Goal: Navigation & Orientation: Find specific page/section

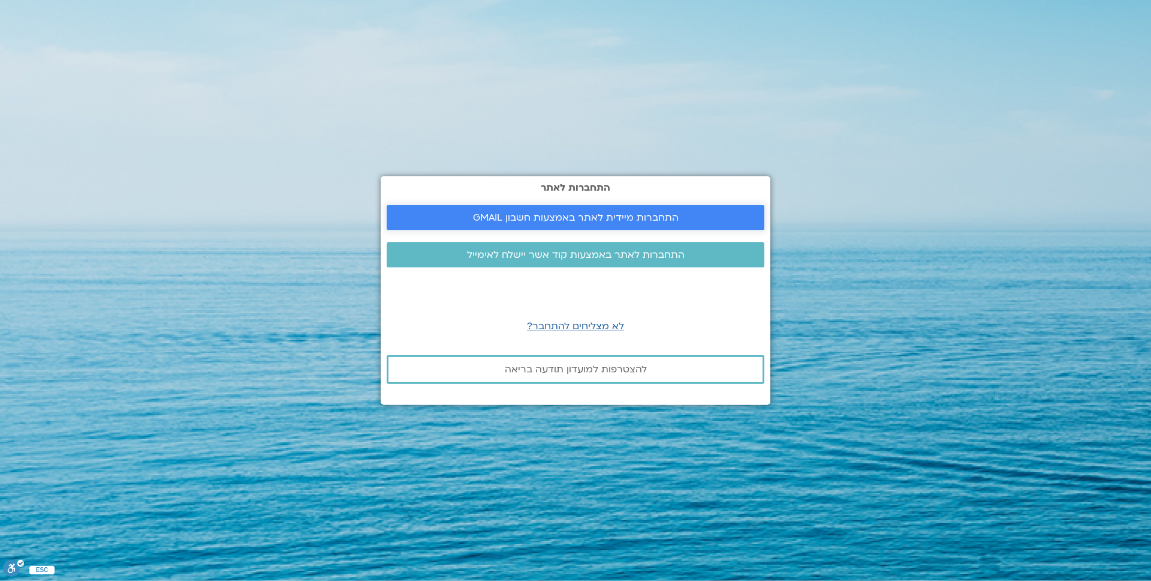
click at [524, 219] on span "התחברות מיידית לאתר באמצעות חשבון GMAIL" at bounding box center [576, 217] width 206 height 11
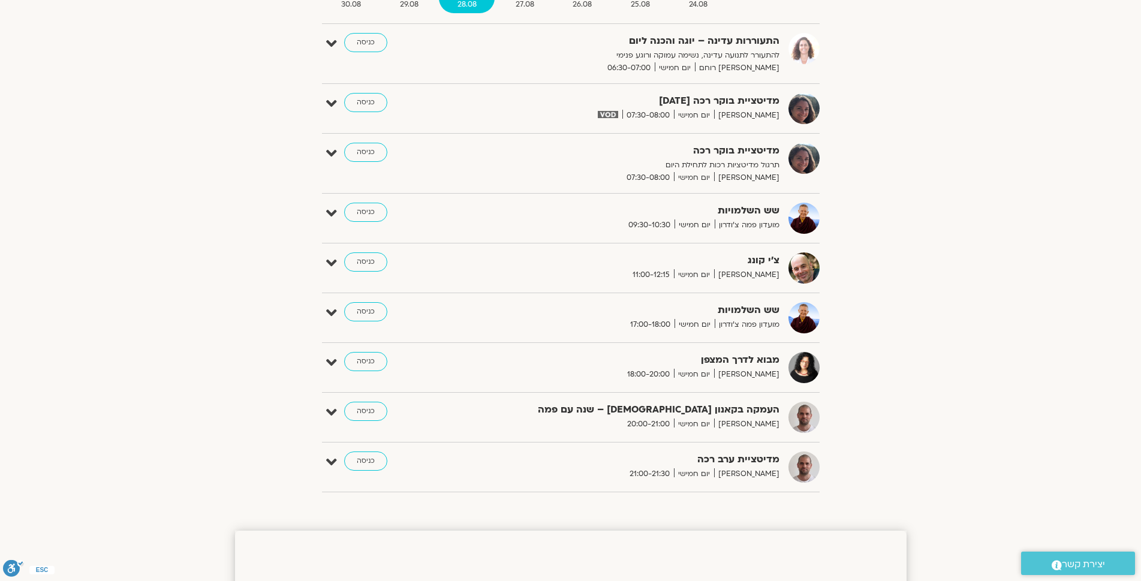
scroll to position [165, 0]
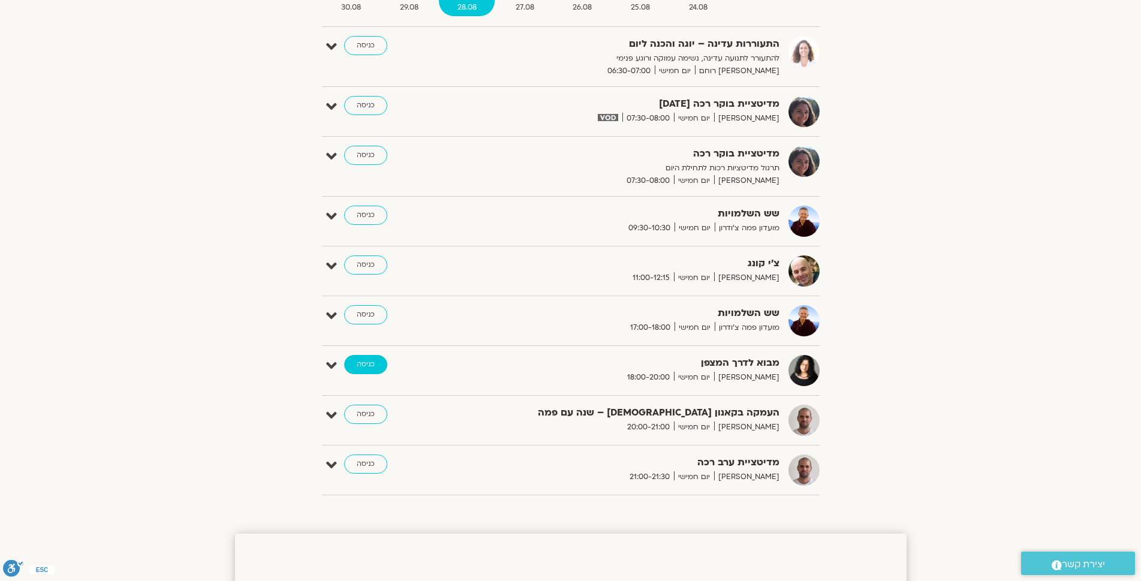
click at [361, 361] on link "כניסה" at bounding box center [365, 364] width 43 height 19
click at [366, 363] on link "כניסה" at bounding box center [365, 364] width 43 height 19
click at [355, 366] on link "כניסה" at bounding box center [365, 364] width 43 height 19
click at [362, 366] on link "כניסה" at bounding box center [365, 364] width 43 height 19
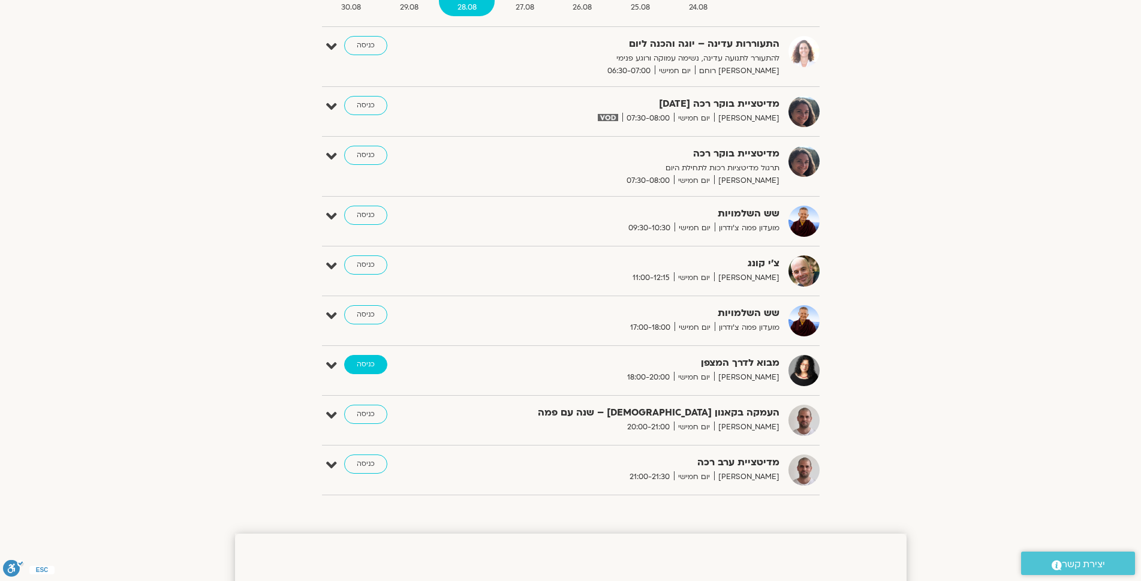
click at [362, 366] on link "כניסה" at bounding box center [365, 364] width 43 height 19
click at [329, 365] on icon at bounding box center [331, 365] width 11 height 17
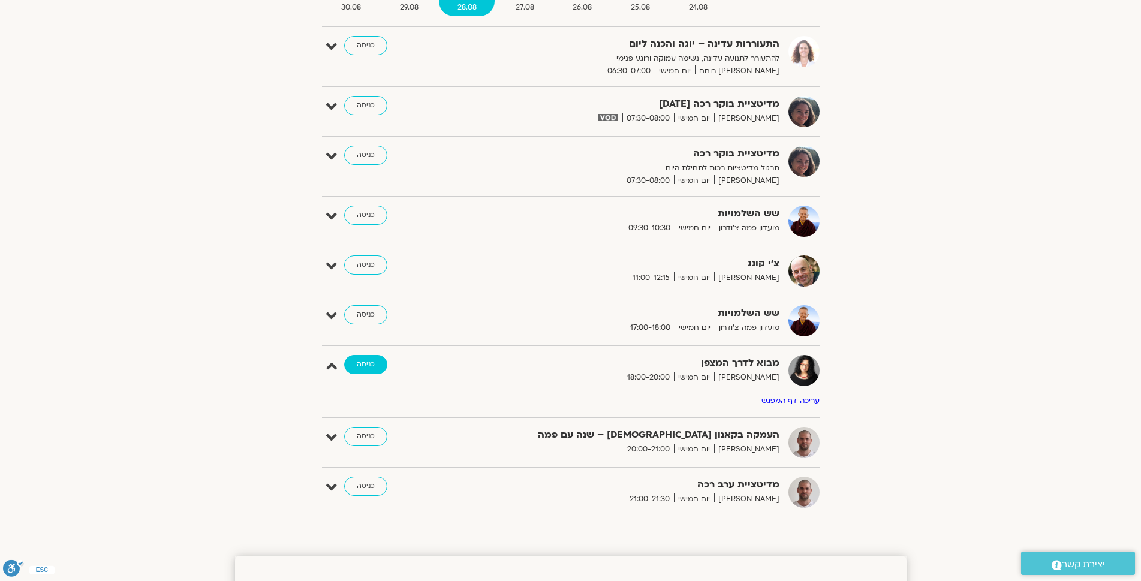
click at [361, 367] on link "כניסה" at bounding box center [365, 364] width 43 height 19
click at [363, 362] on link "כניסה" at bounding box center [365, 364] width 43 height 19
click at [292, 375] on div "הצג רק הרצאות להם יש לי גישה אוגוסט 24 - אוגוסט 30 השבוע להציג אירועים שפתוחים …" at bounding box center [570, 228] width 671 height 596
click at [362, 368] on link "כניסה" at bounding box center [365, 364] width 43 height 19
click at [363, 367] on link "כניסה" at bounding box center [365, 364] width 43 height 19
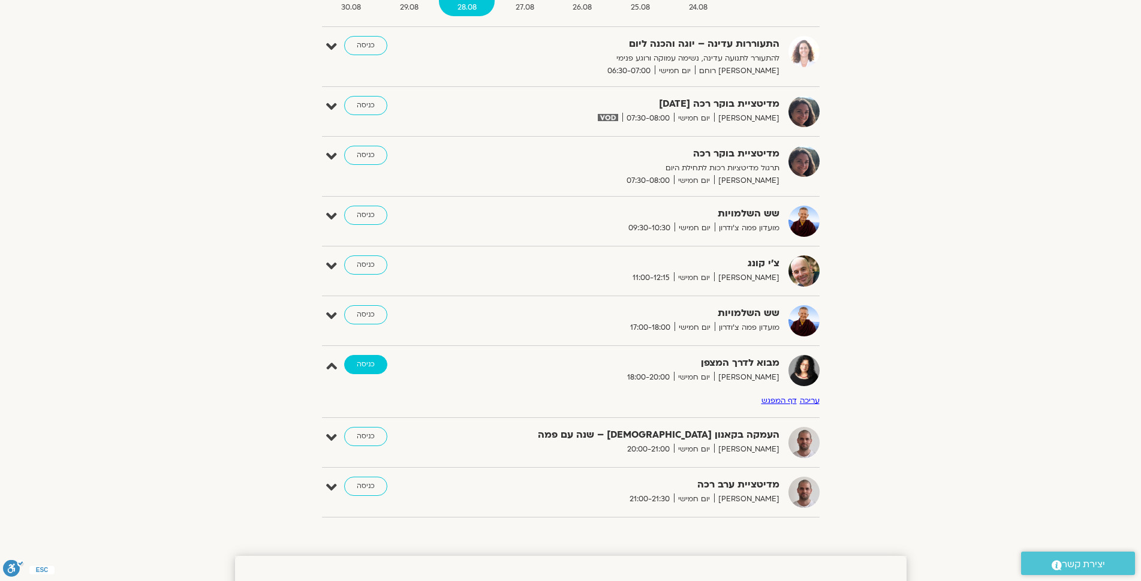
click at [363, 367] on link "כניסה" at bounding box center [365, 364] width 43 height 19
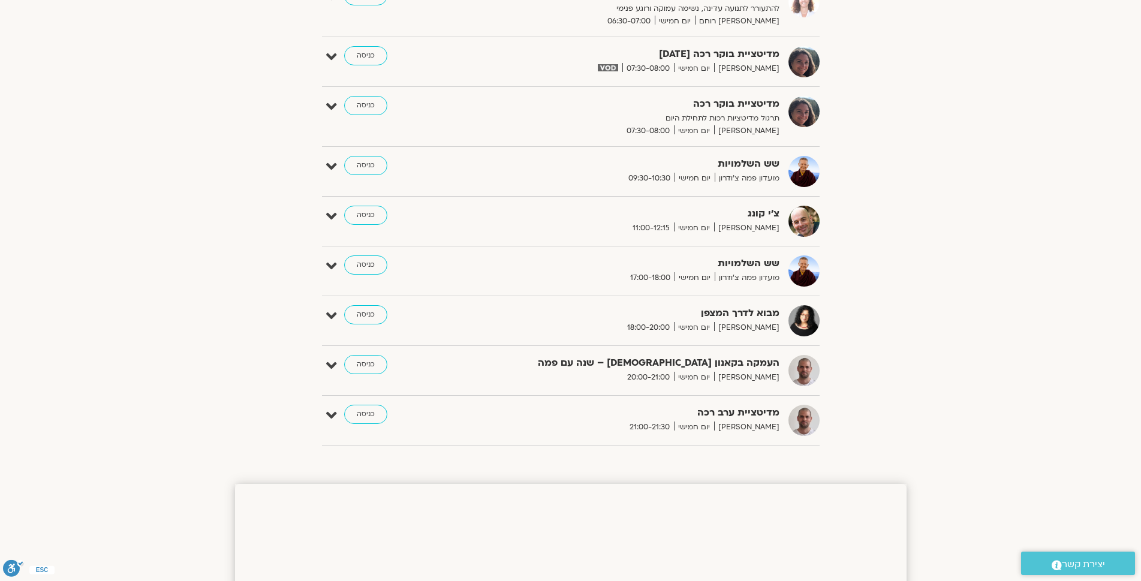
scroll to position [224, 0]
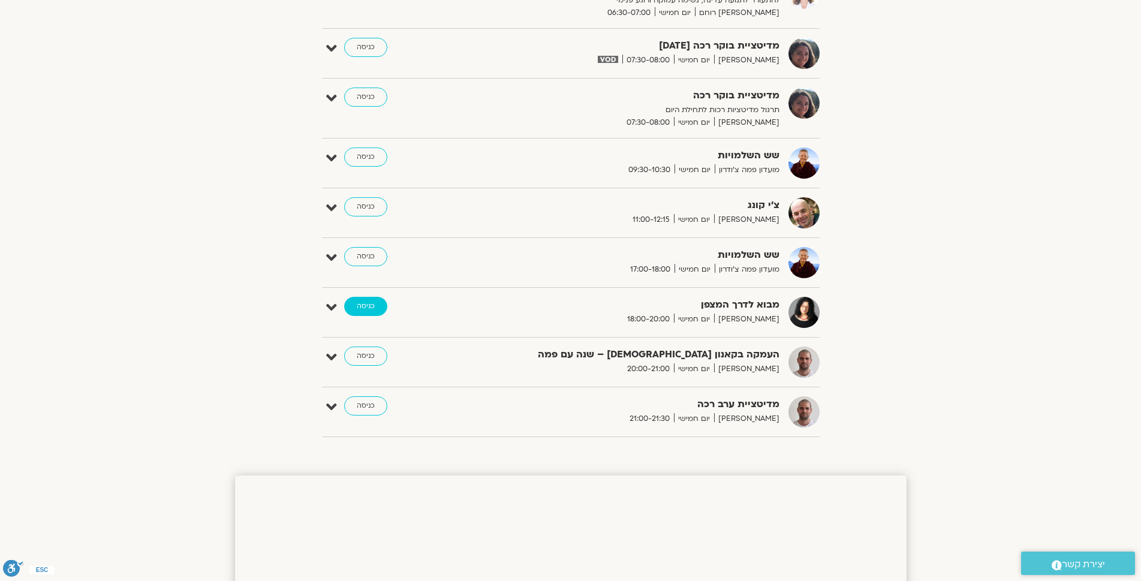
click at [356, 306] on link "כניסה" at bounding box center [365, 306] width 43 height 19
click at [370, 304] on link "כניסה" at bounding box center [365, 306] width 43 height 19
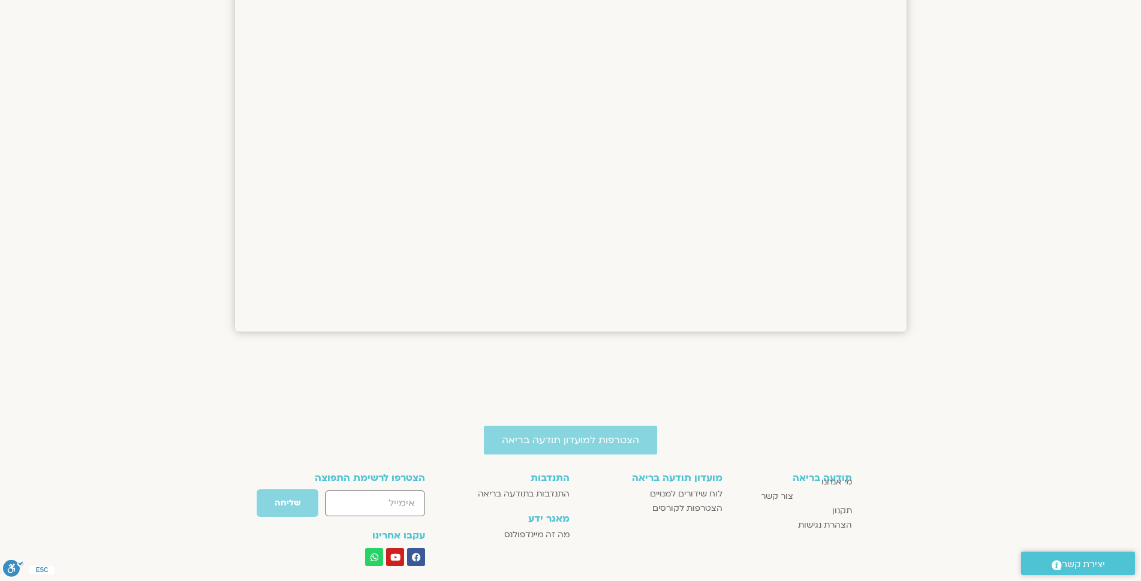
scroll to position [1424, 0]
